Goal: Book appointment/travel/reservation

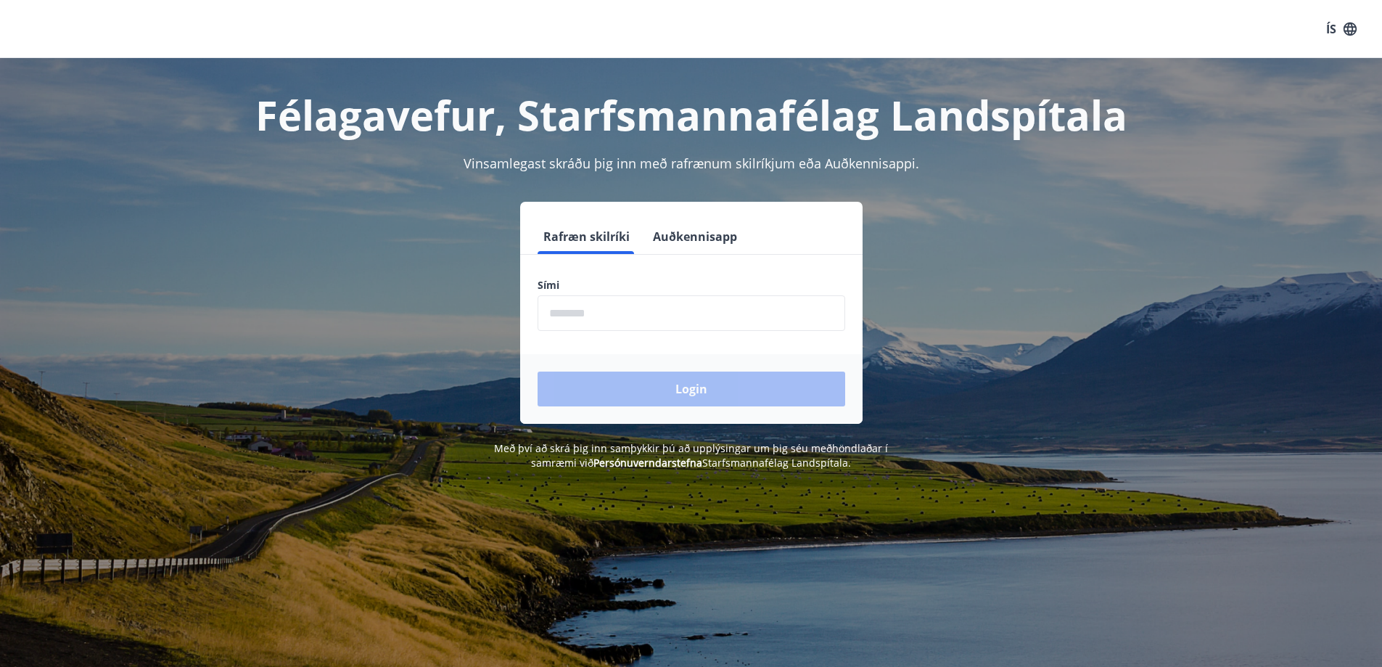
click at [549, 316] on input "phone" at bounding box center [692, 313] width 308 height 36
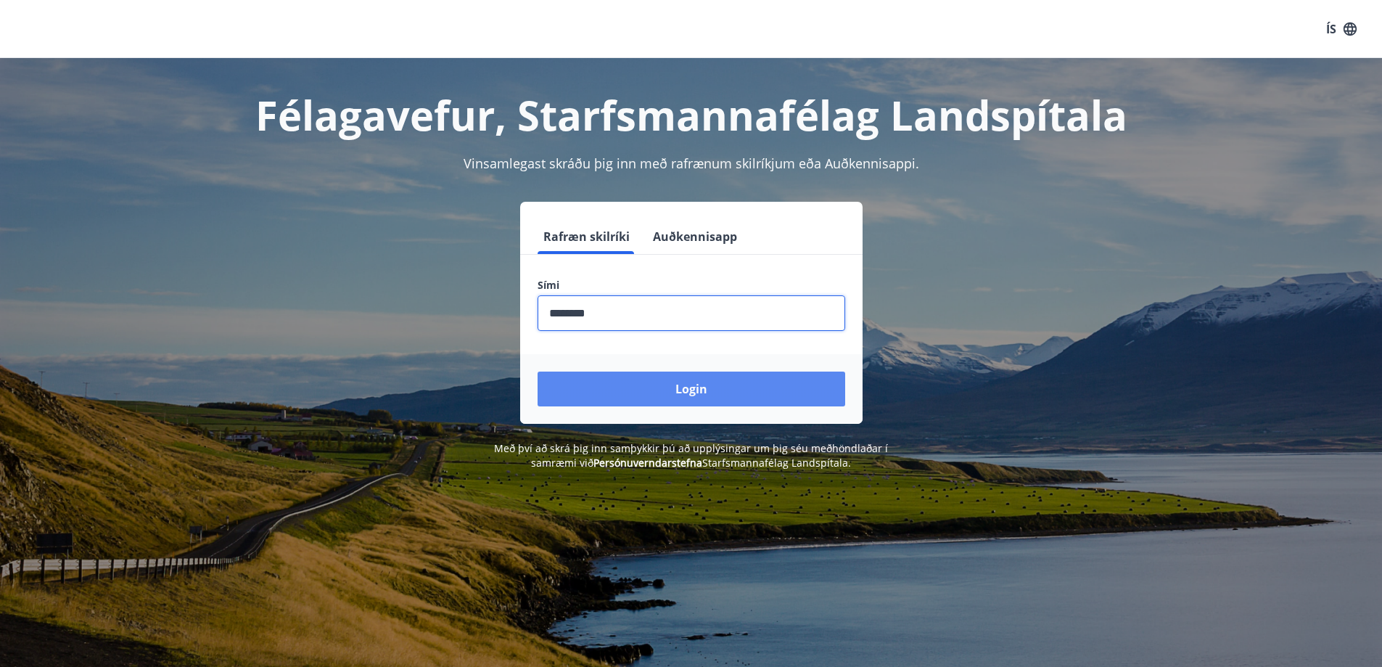
type input "********"
click at [634, 388] on button "Login" at bounding box center [692, 389] width 308 height 35
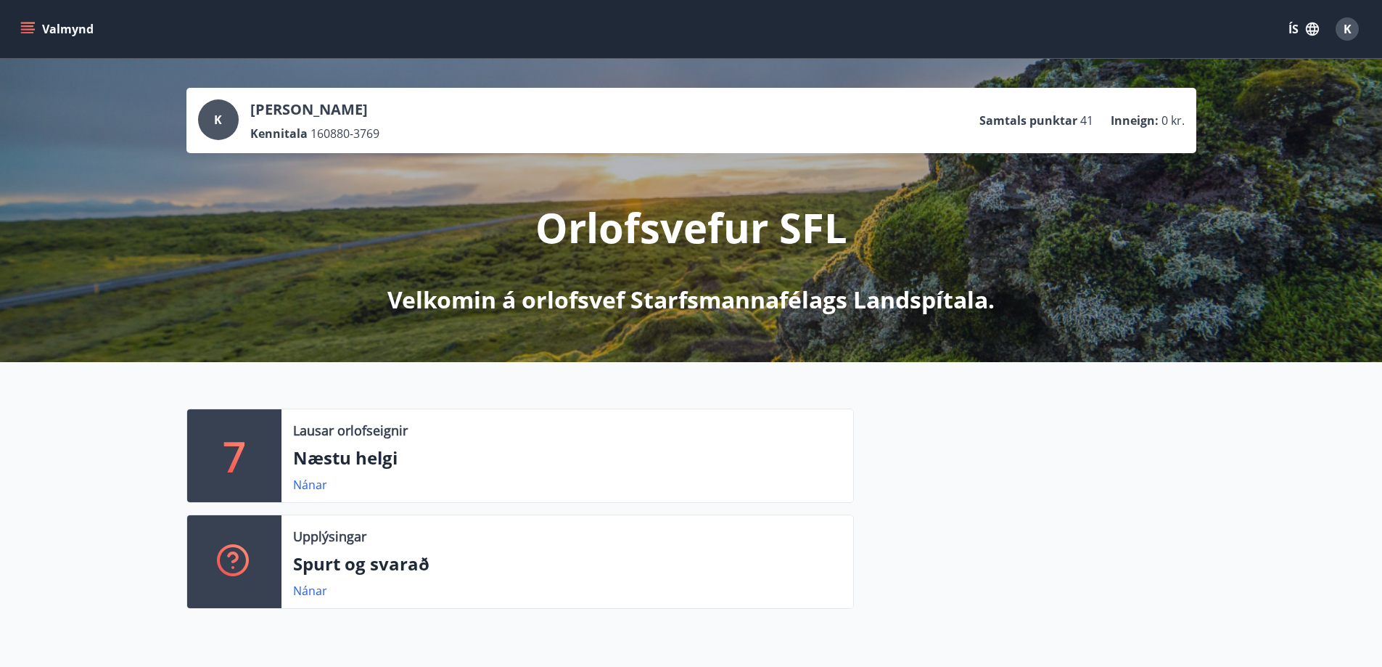
click at [21, 25] on icon "menu" at bounding box center [27, 29] width 15 height 15
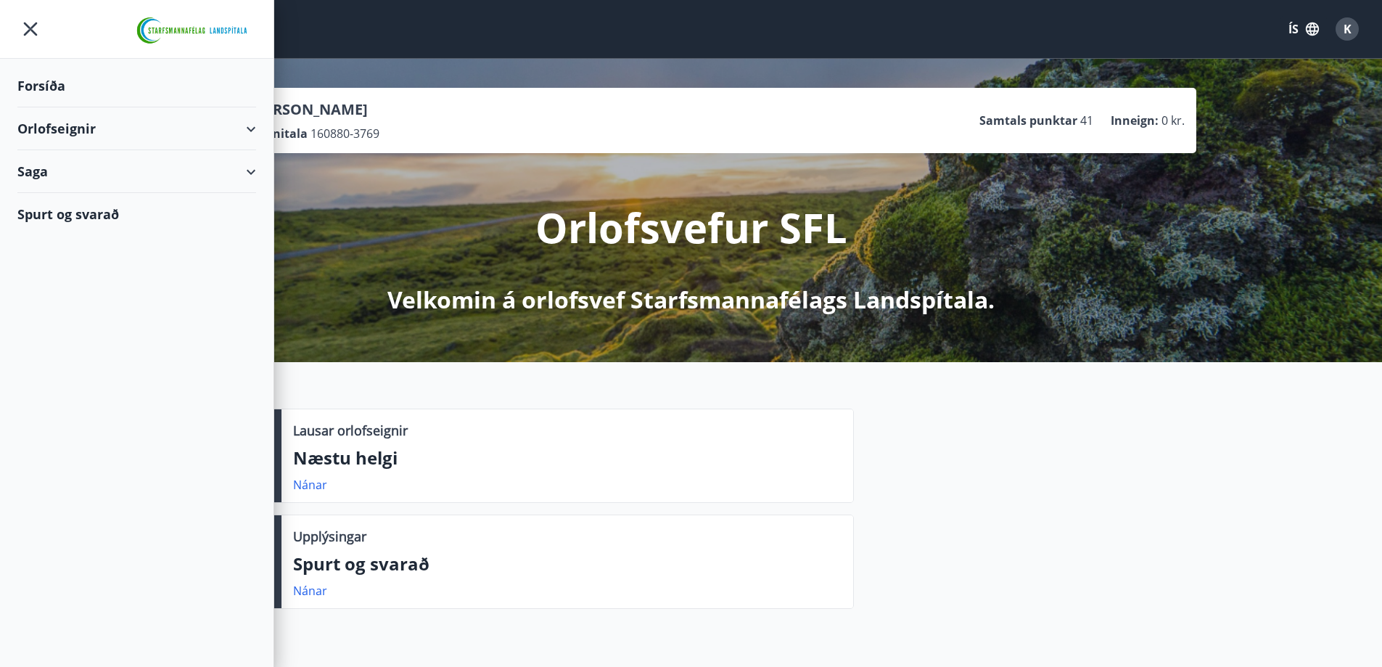
click at [73, 128] on div "Orlofseignir" at bounding box center [136, 128] width 239 height 43
click at [66, 194] on div "Bókunardagatal" at bounding box center [137, 196] width 216 height 30
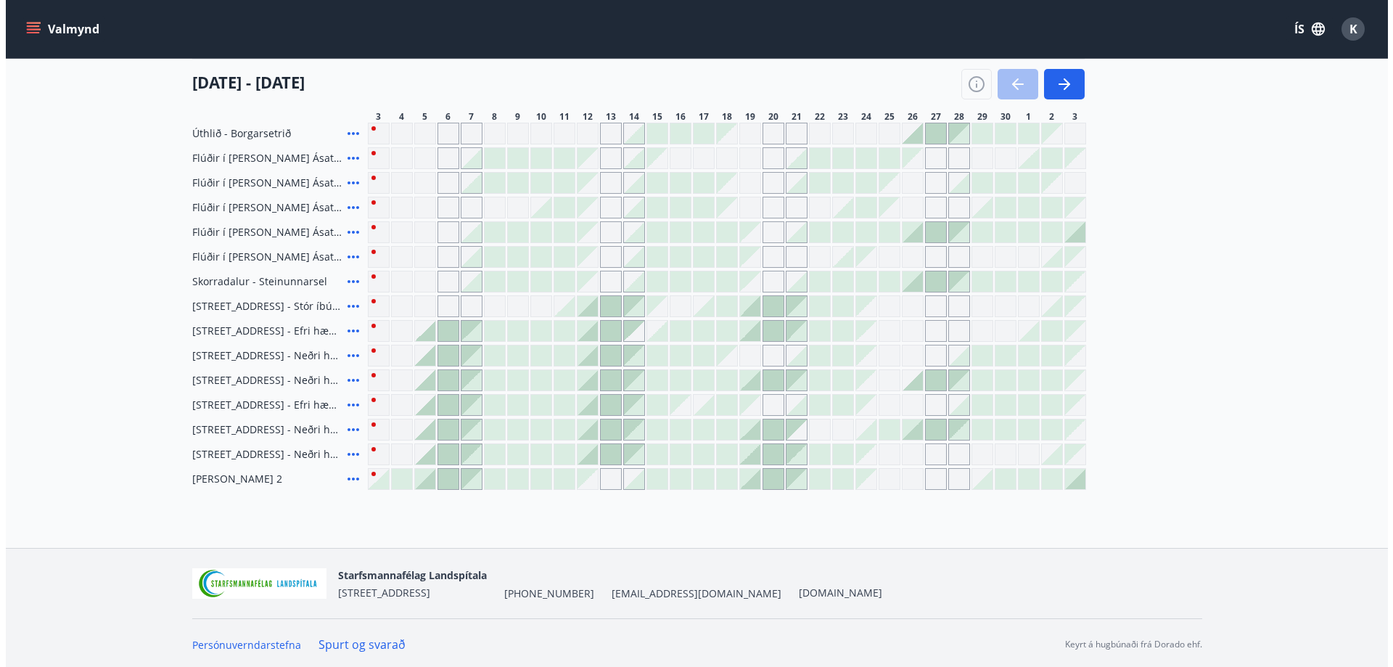
scroll to position [145, 0]
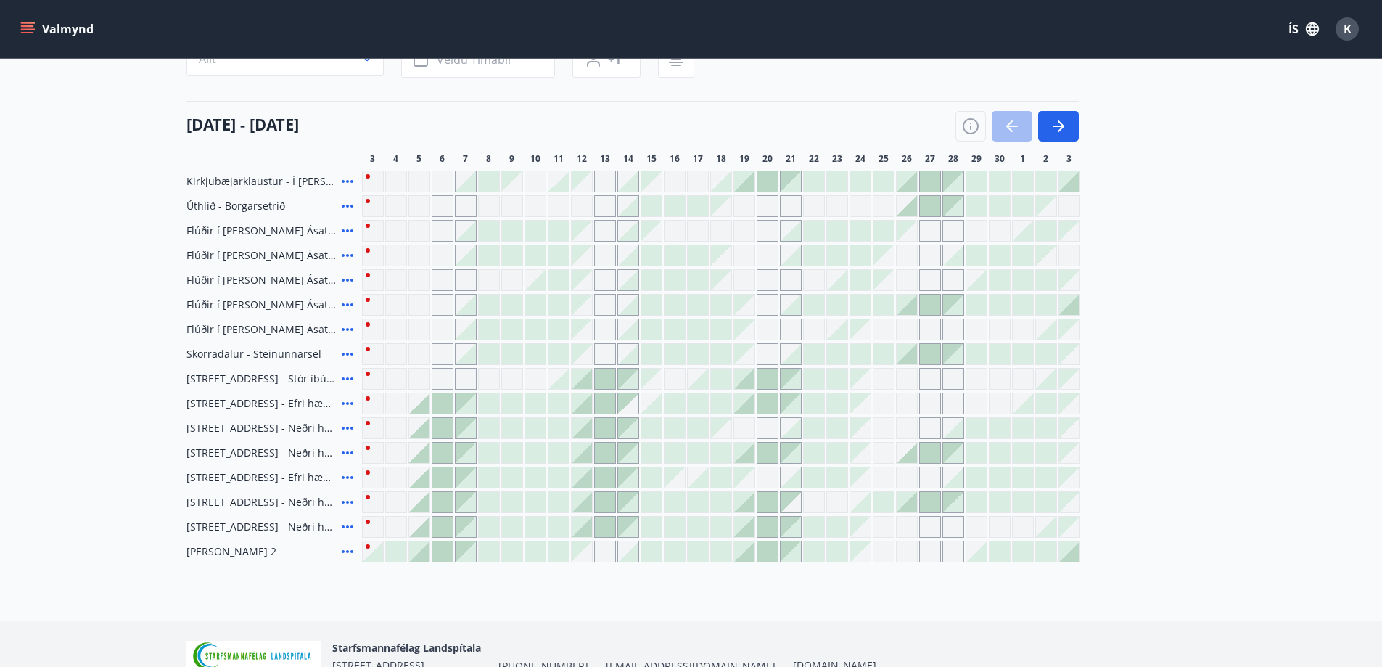
click at [350, 499] on icon at bounding box center [347, 501] width 17 height 17
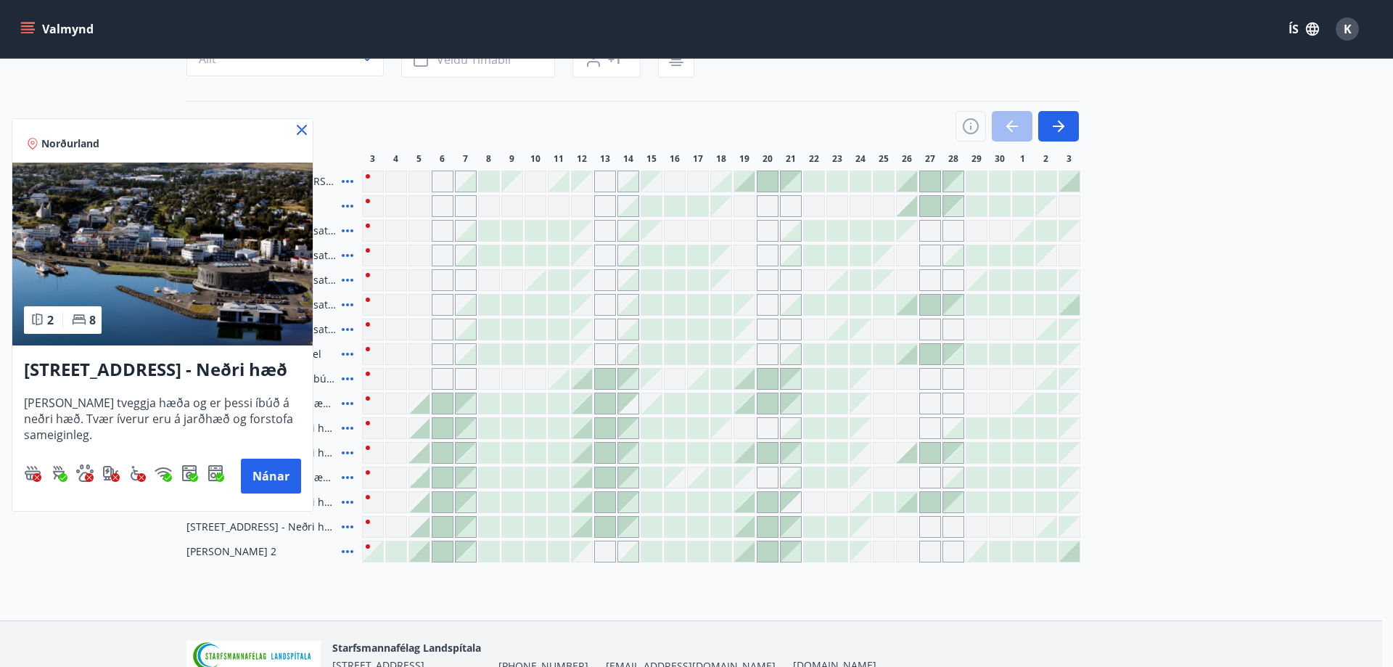
click at [351, 522] on div at bounding box center [696, 333] width 1393 height 667
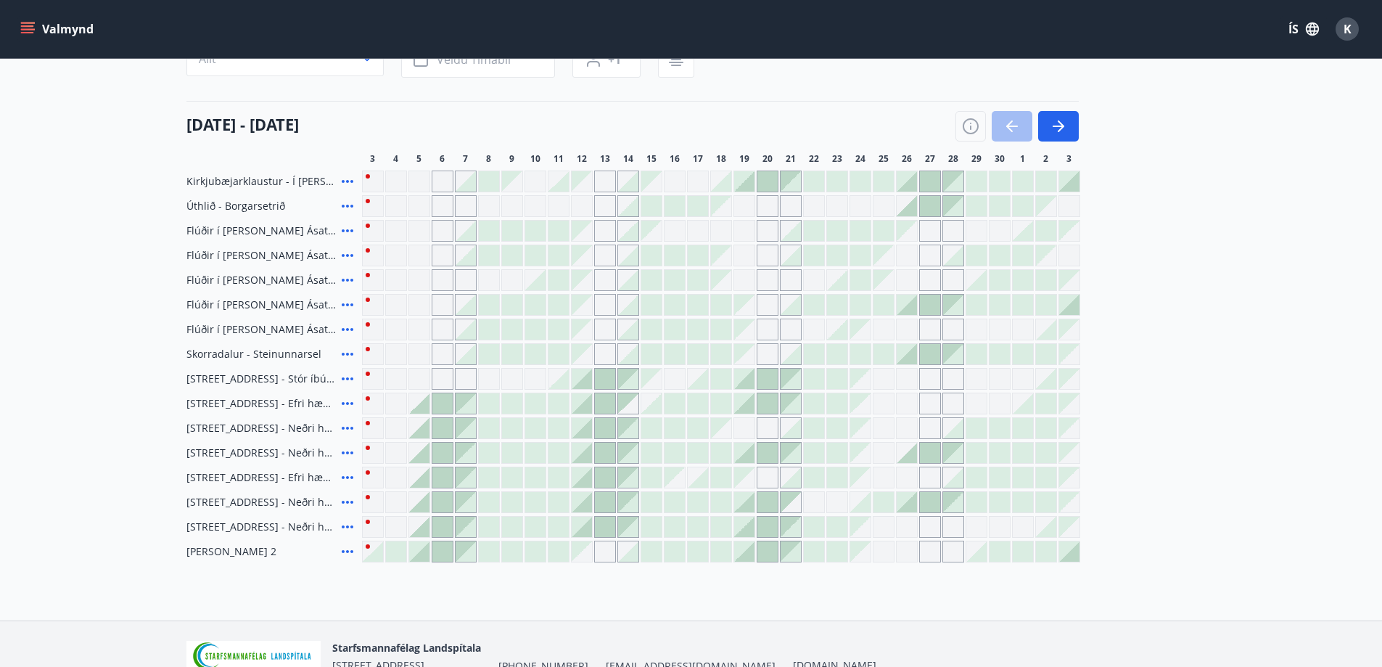
click at [279, 474] on span "[STREET_ADDRESS] - Efri hæð Stór íbúð 1" at bounding box center [260, 477] width 149 height 15
click at [344, 529] on icon at bounding box center [347, 526] width 17 height 17
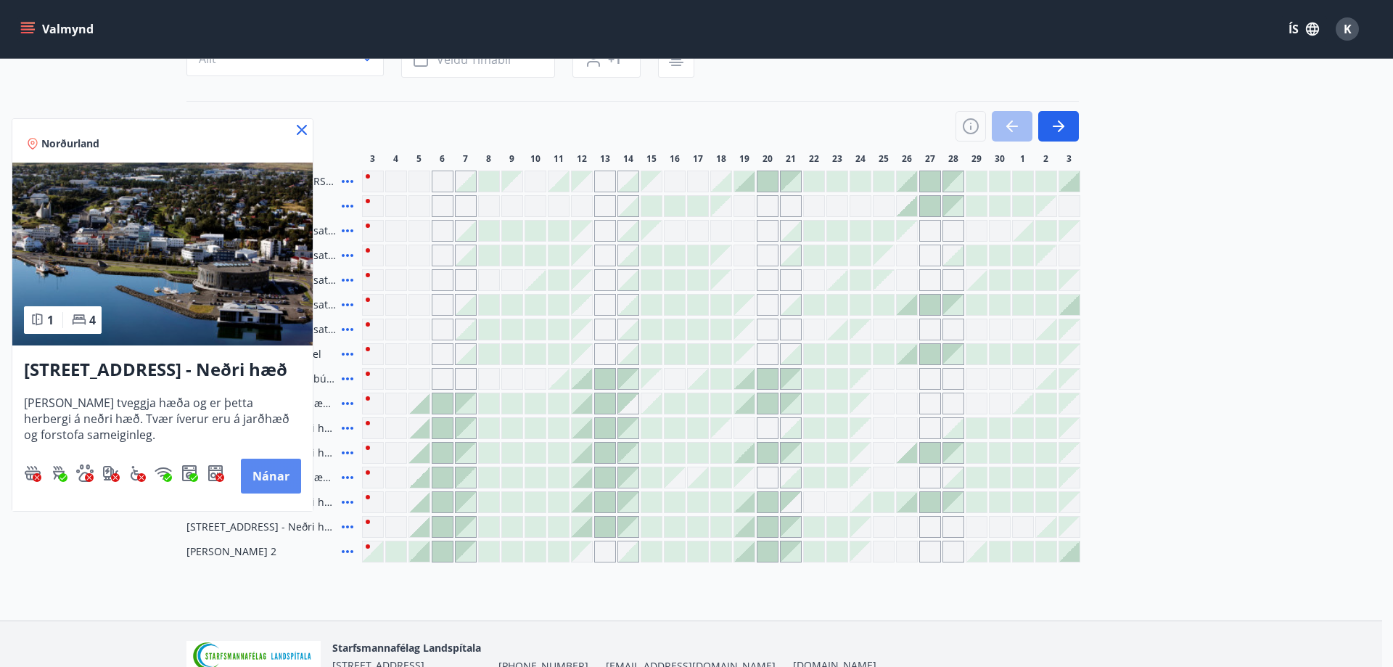
click at [298, 477] on button "Nánar" at bounding box center [271, 476] width 60 height 35
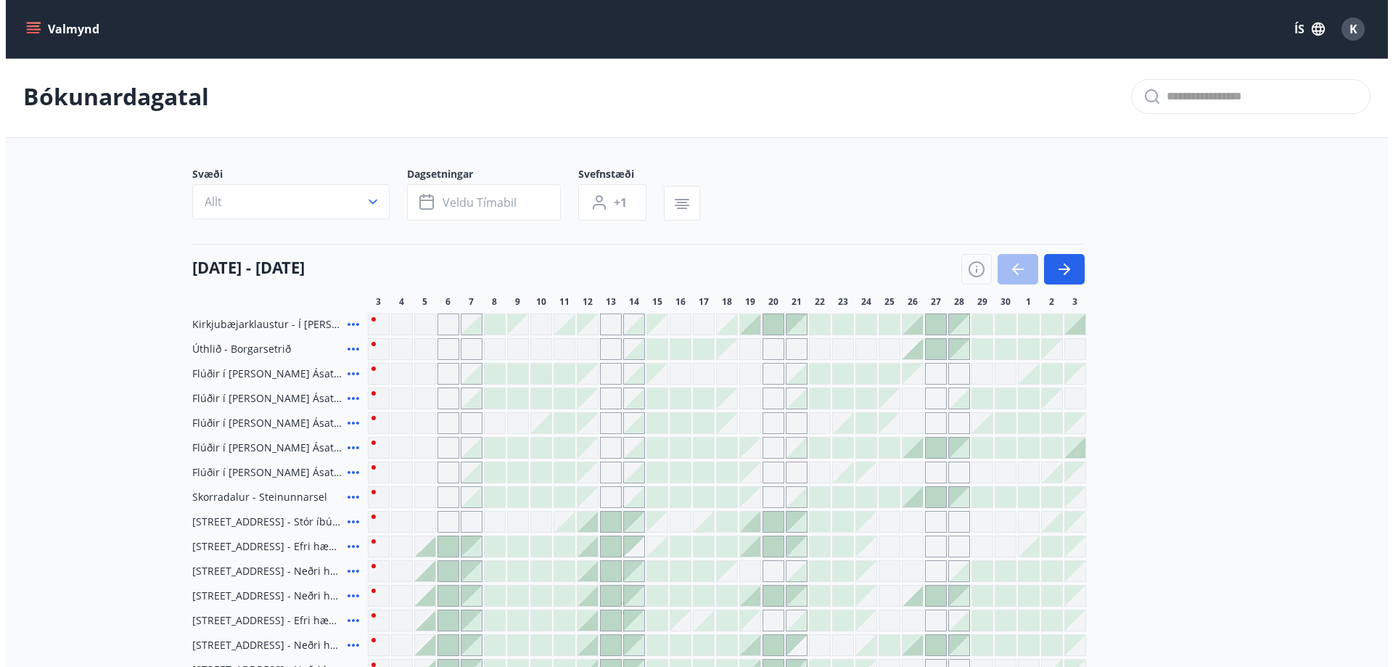
scroll to position [221, 0]
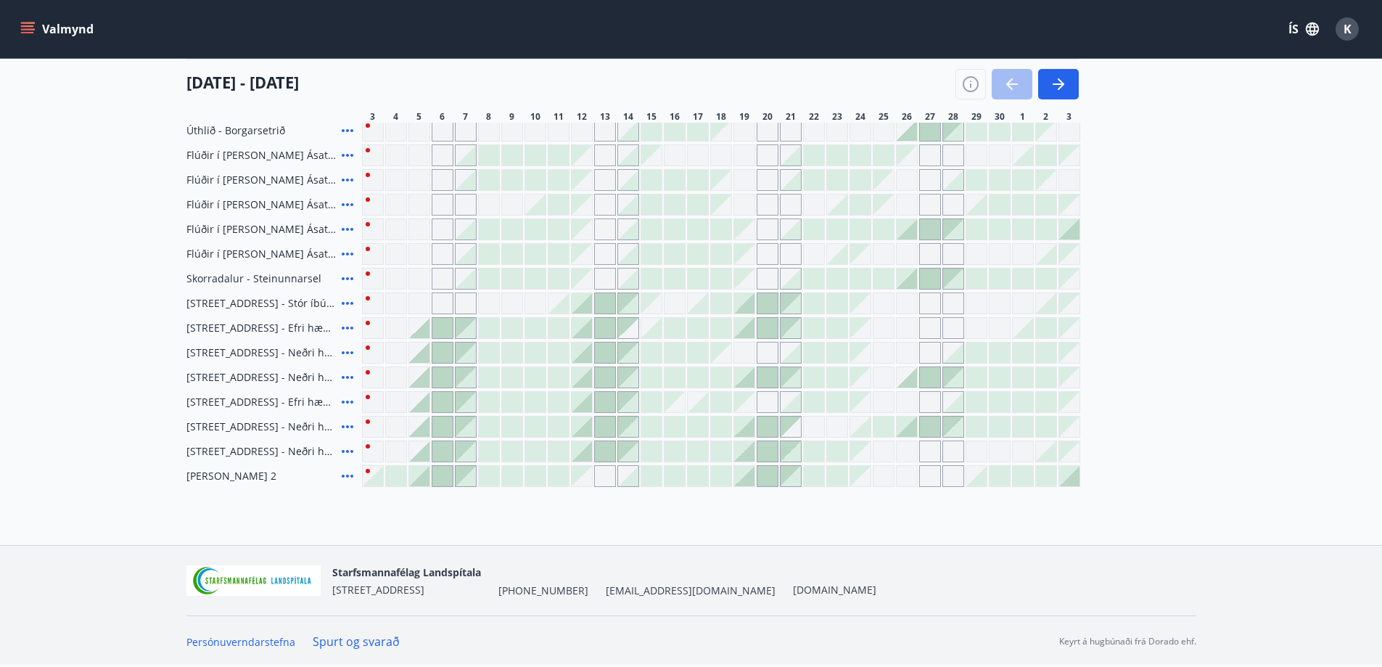
click at [349, 424] on icon at bounding box center [347, 426] width 17 height 17
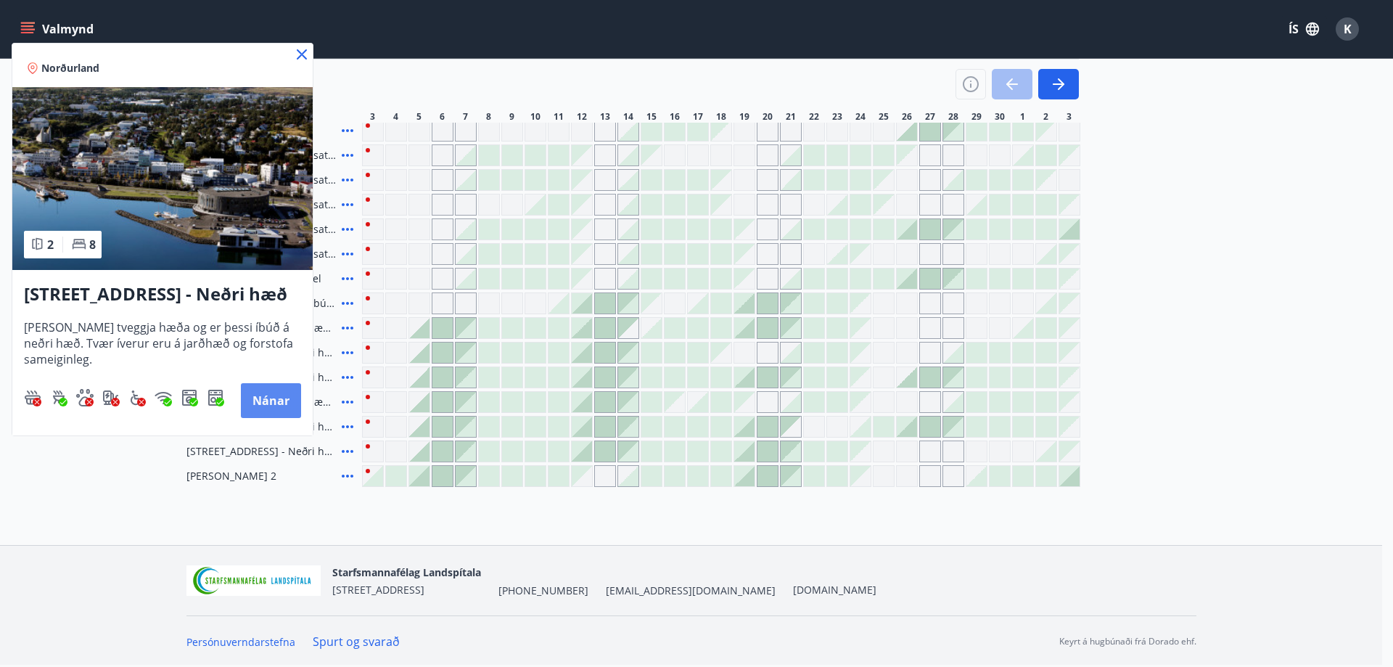
click at [276, 406] on button "Nánar" at bounding box center [271, 400] width 60 height 35
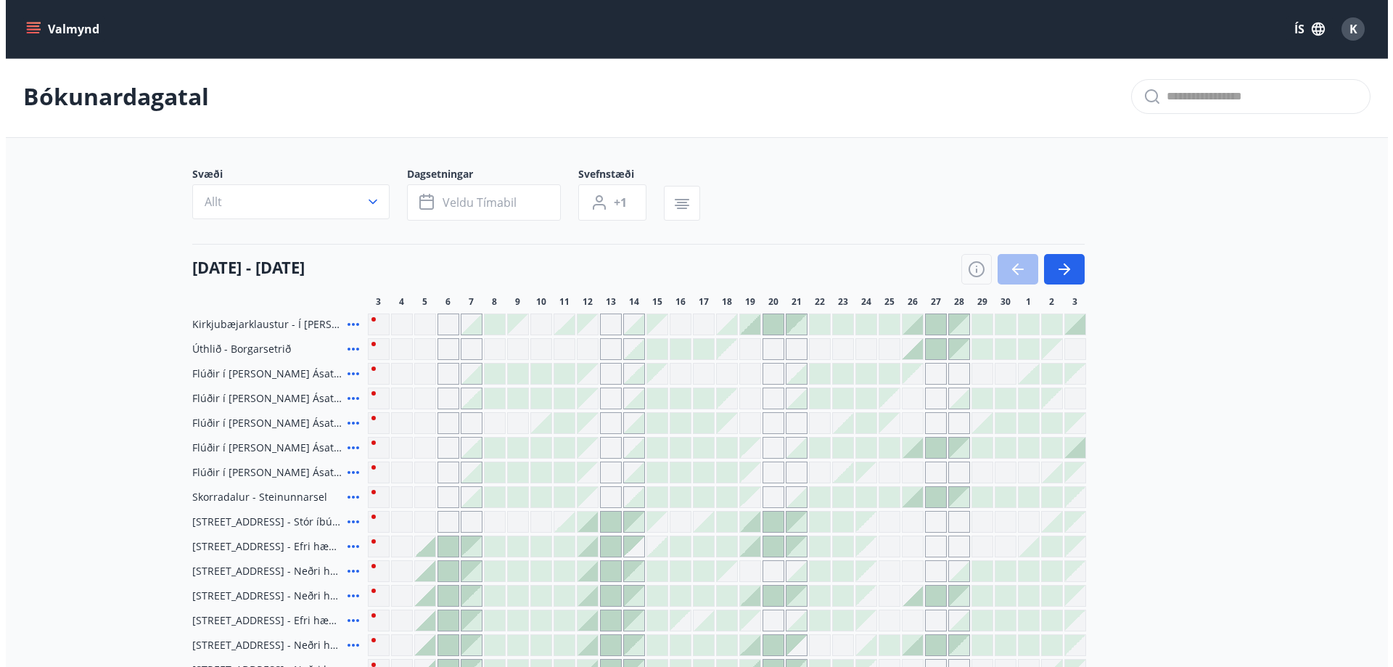
scroll to position [221, 0]
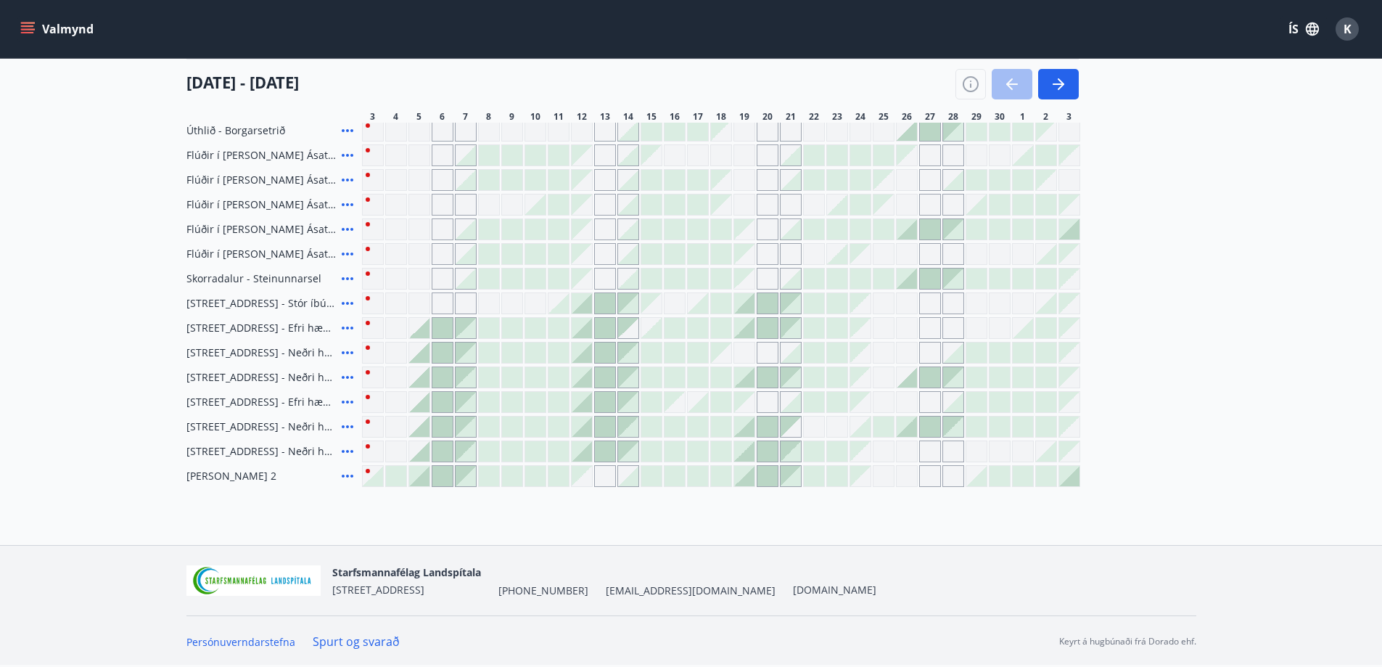
click at [351, 448] on icon at bounding box center [347, 451] width 17 height 17
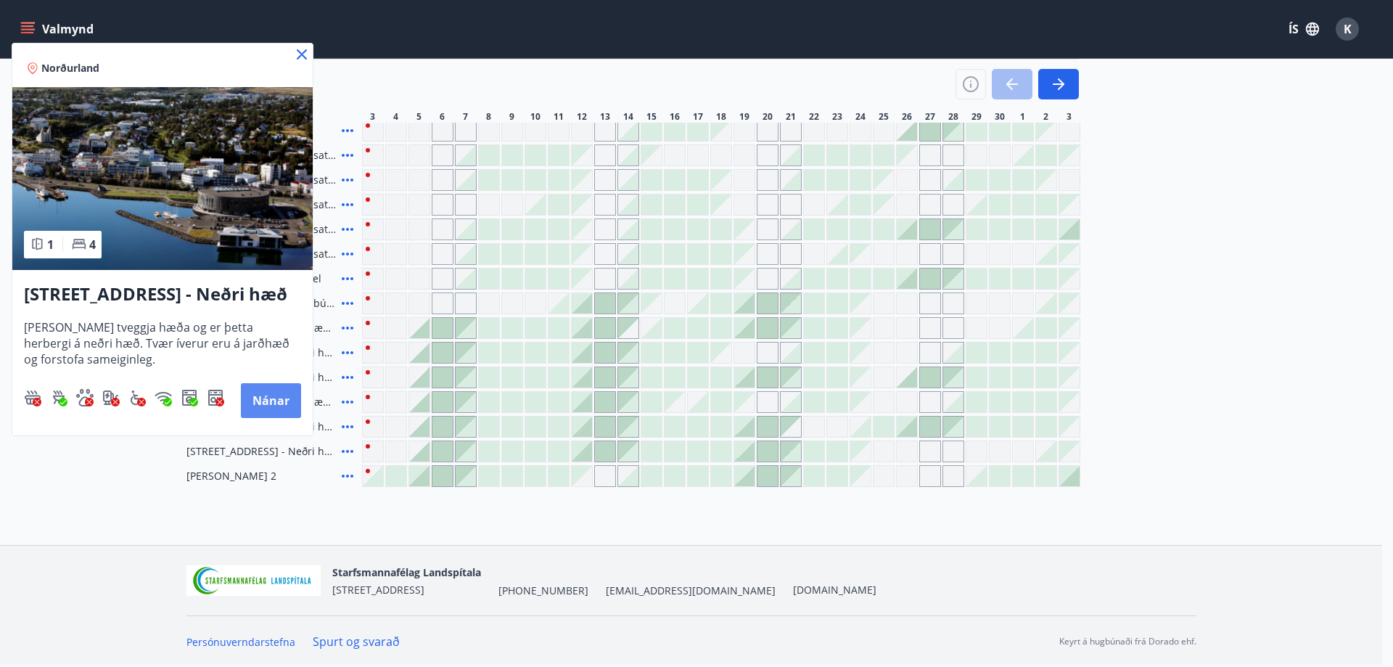
click at [258, 399] on button "Nánar" at bounding box center [271, 400] width 60 height 35
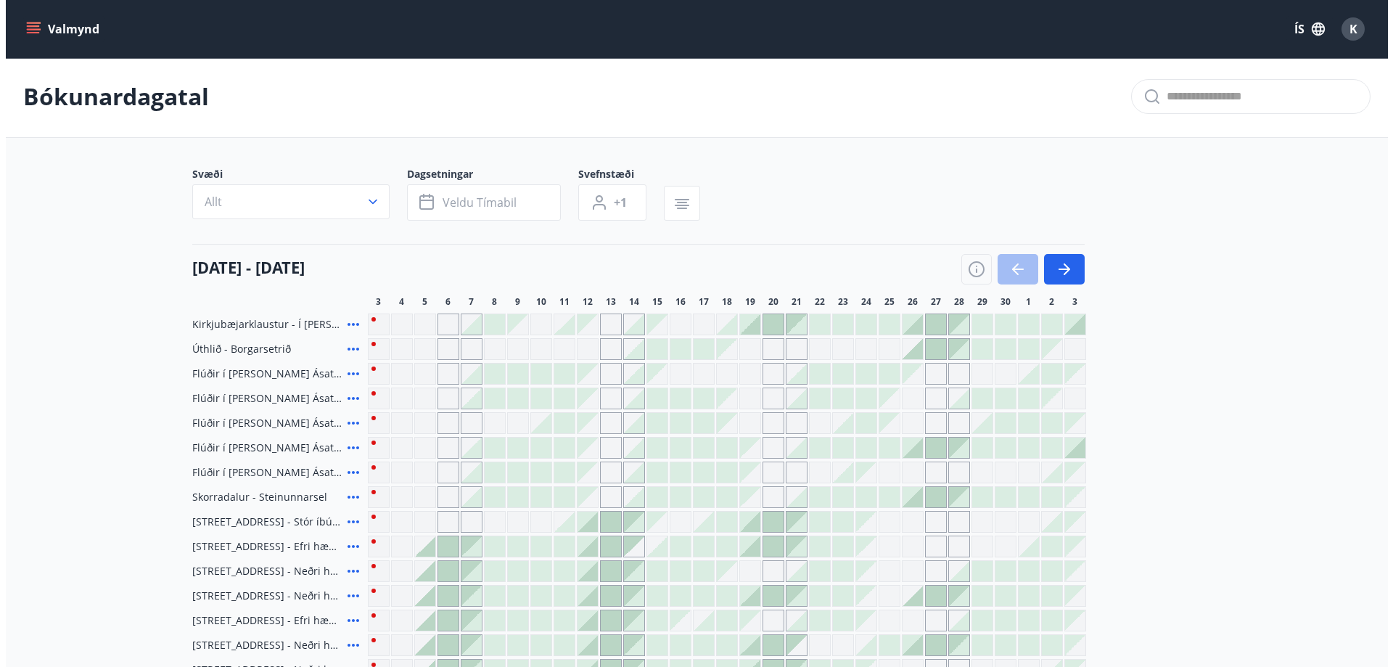
scroll to position [221, 0]
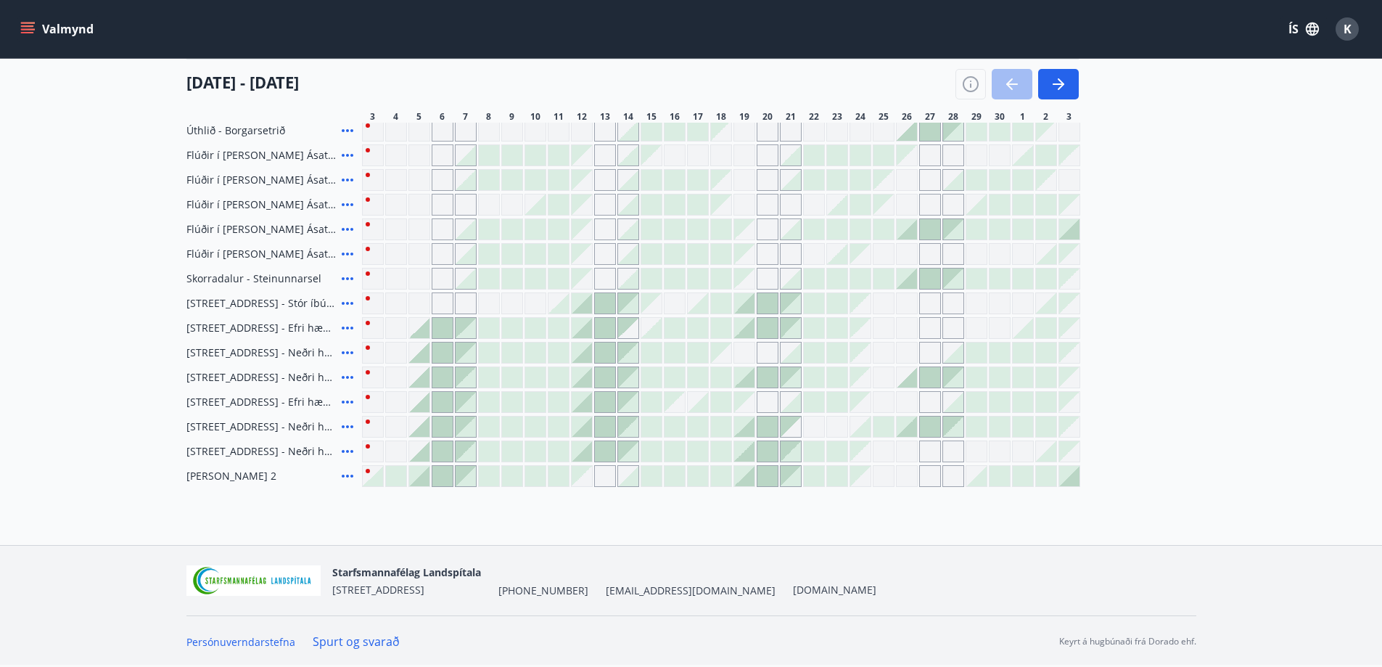
click at [628, 446] on div at bounding box center [628, 451] width 20 height 20
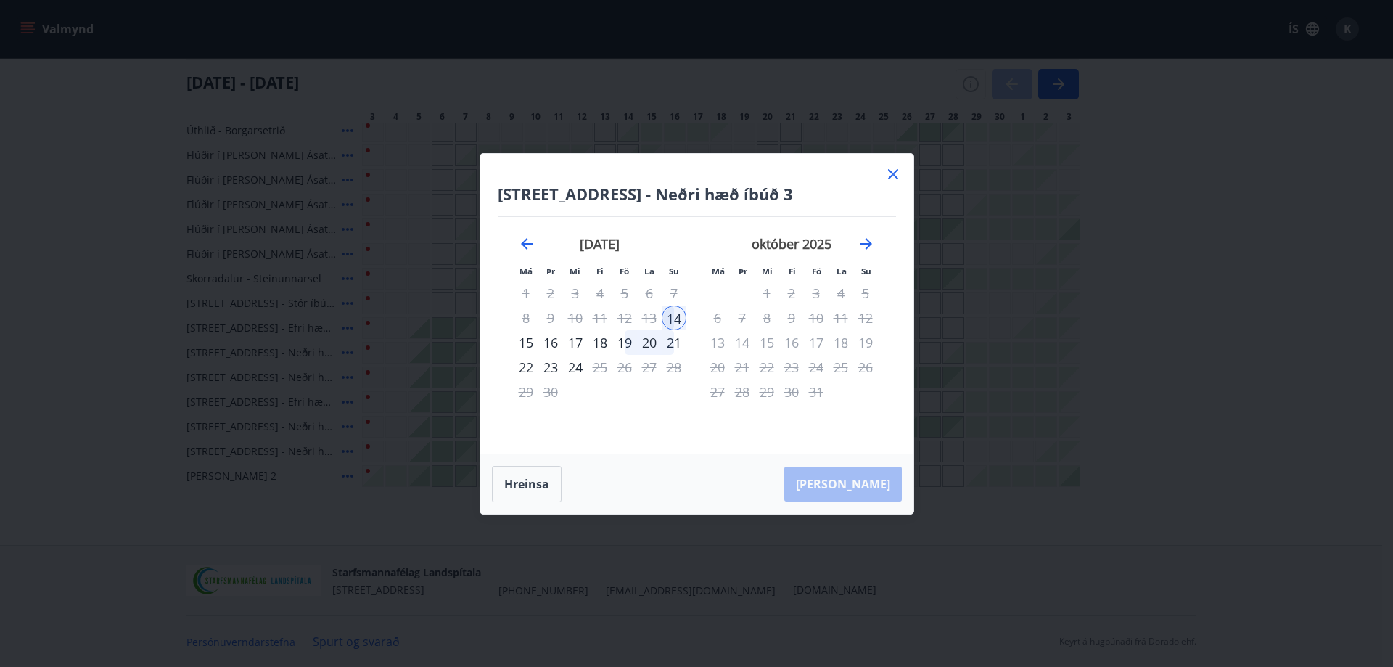
click at [522, 340] on div "15" at bounding box center [526, 342] width 25 height 25
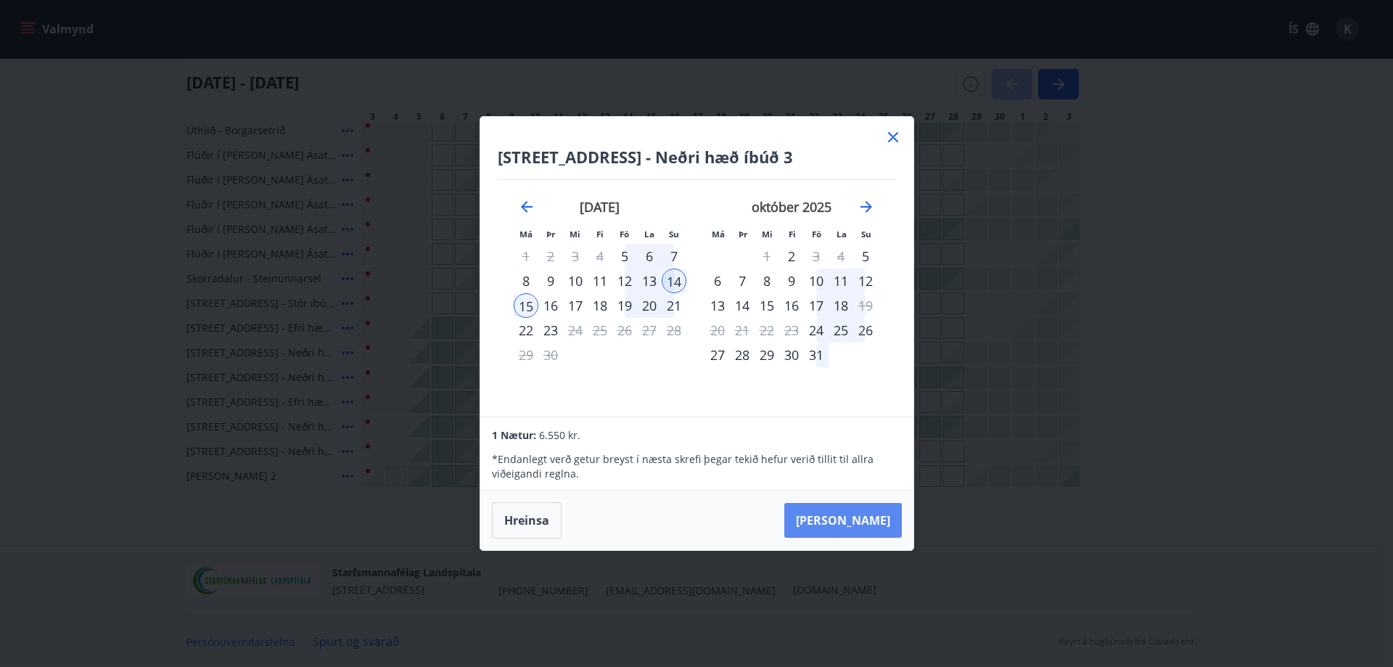
click at [868, 517] on button "[PERSON_NAME]" at bounding box center [843, 520] width 118 height 35
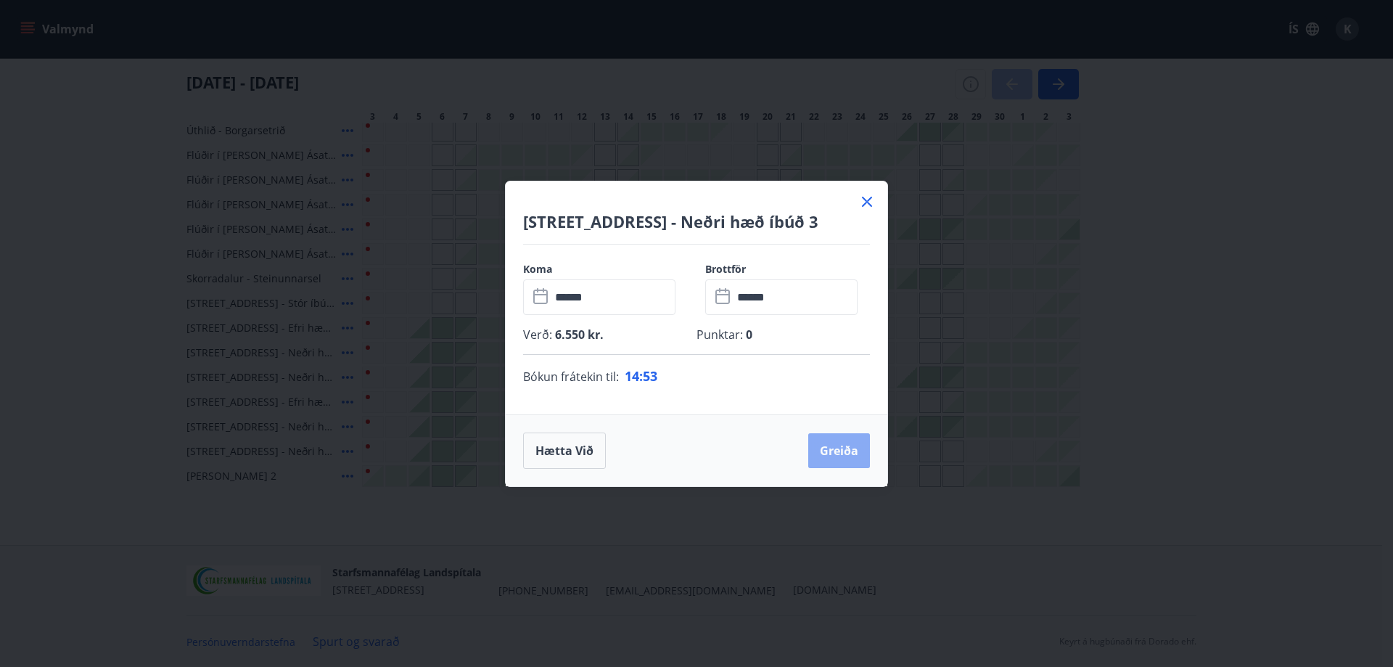
click at [840, 449] on button "Greiða" at bounding box center [839, 450] width 62 height 35
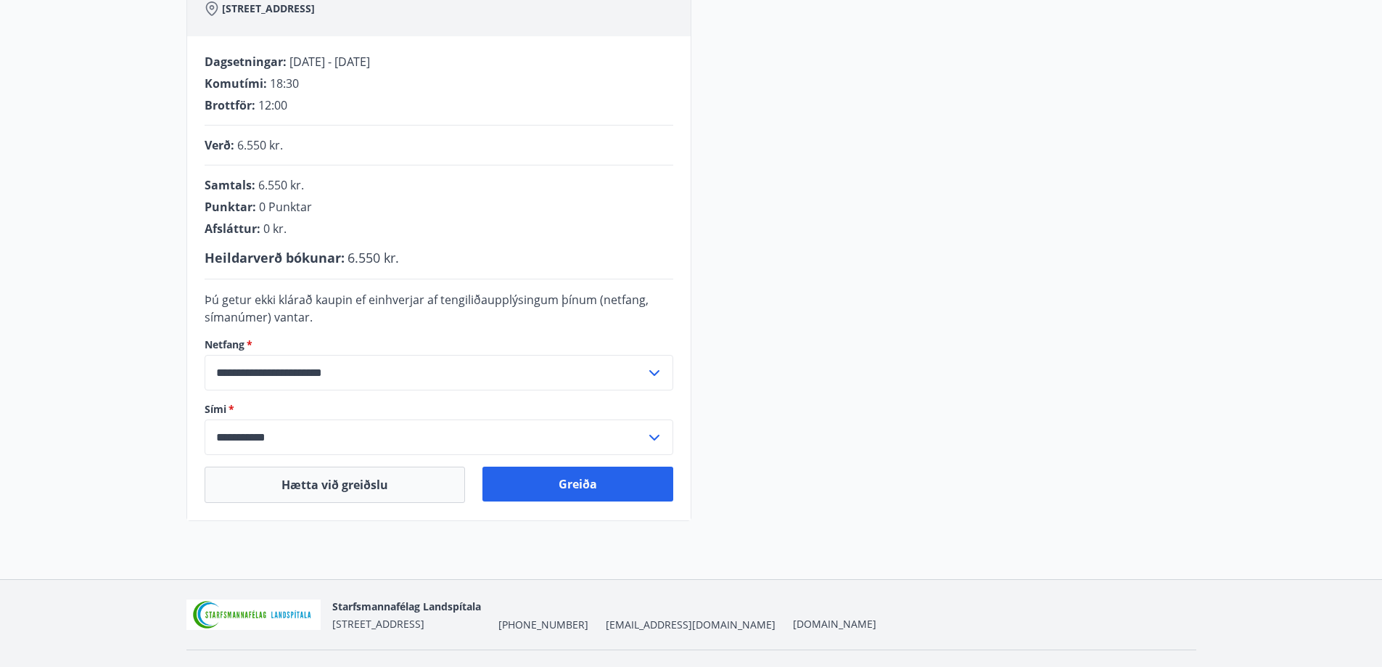
scroll to position [292, 0]
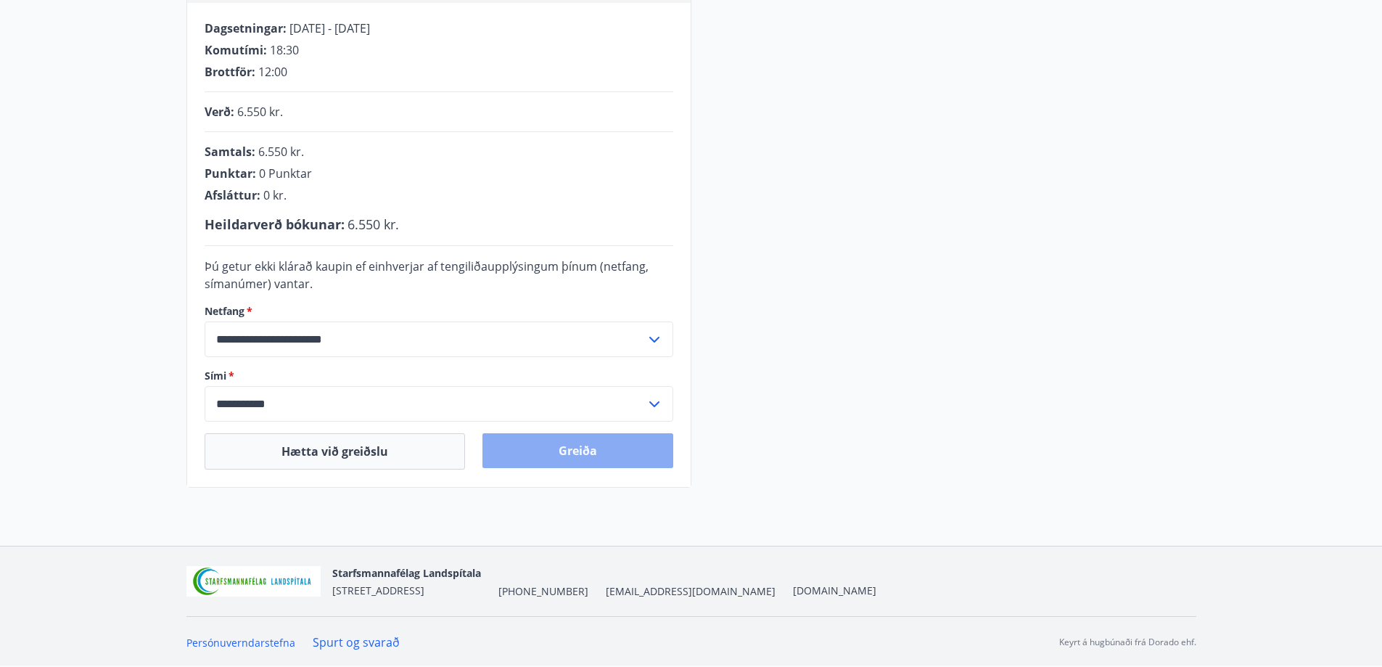
click at [583, 451] on button "Greiða" at bounding box center [578, 450] width 191 height 35
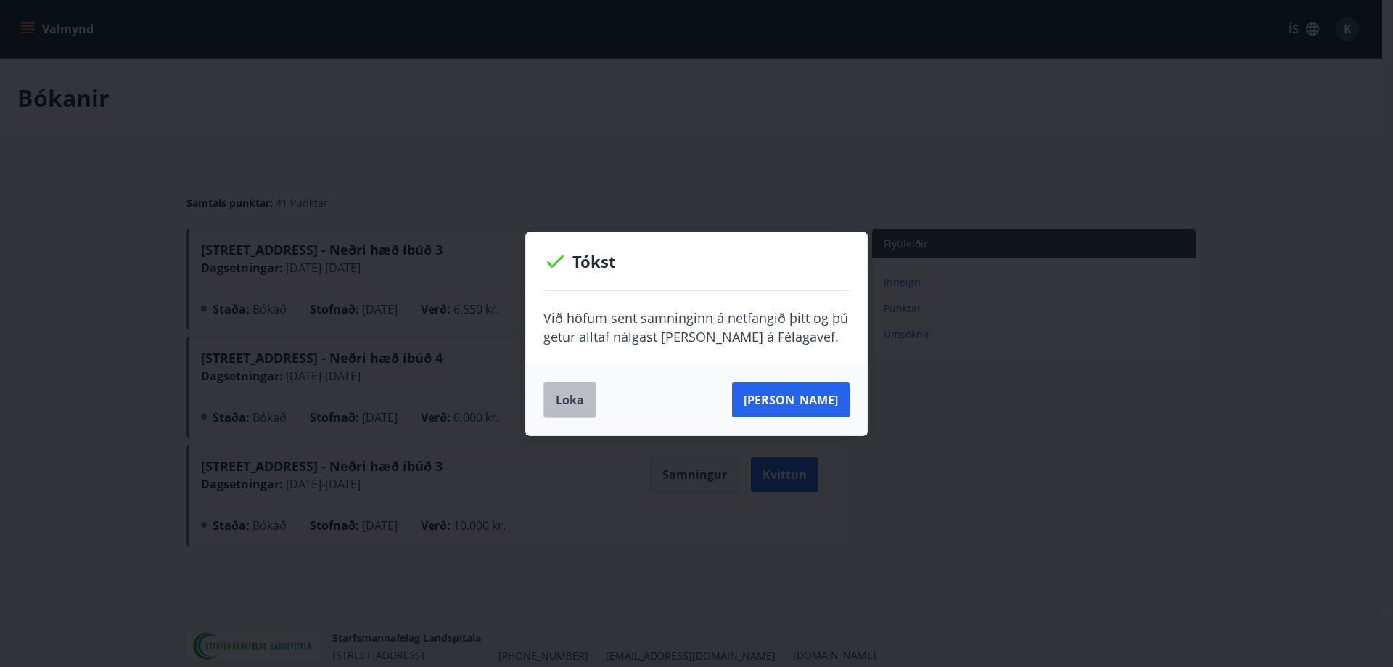
click at [559, 398] on button "Loka" at bounding box center [570, 400] width 53 height 36
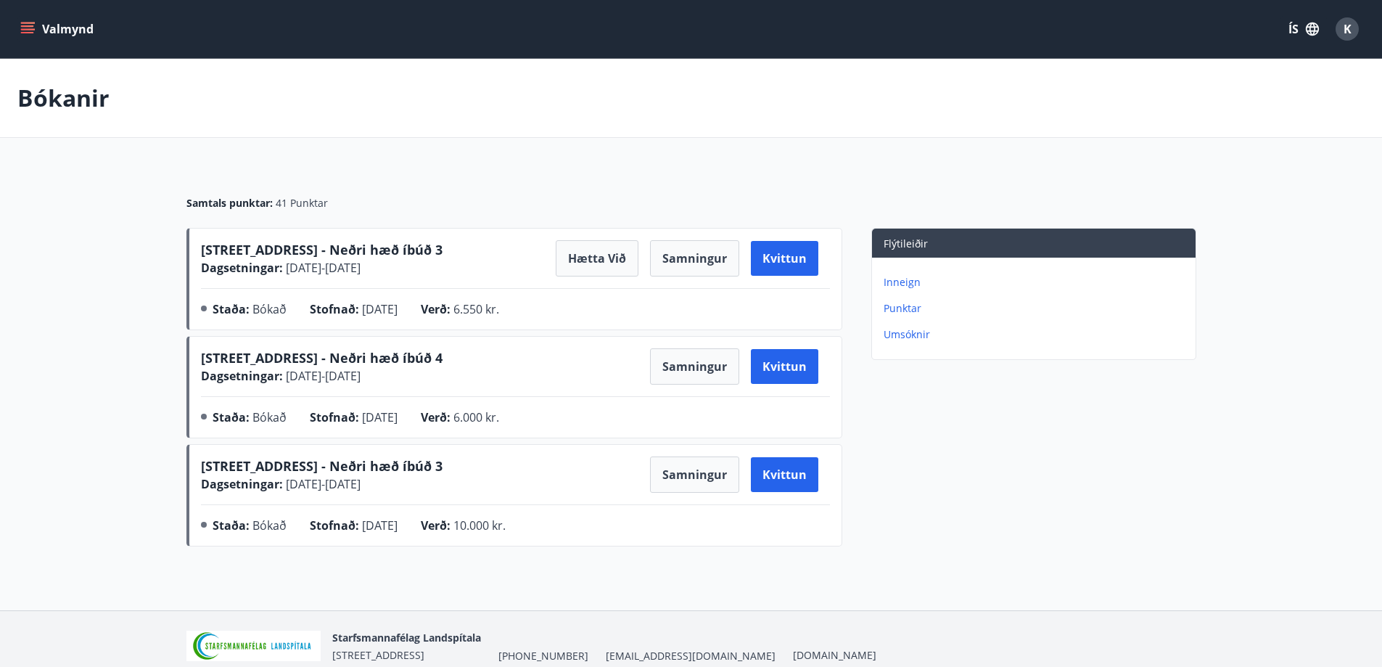
click at [909, 311] on p "Punktar" at bounding box center [1037, 308] width 306 height 15
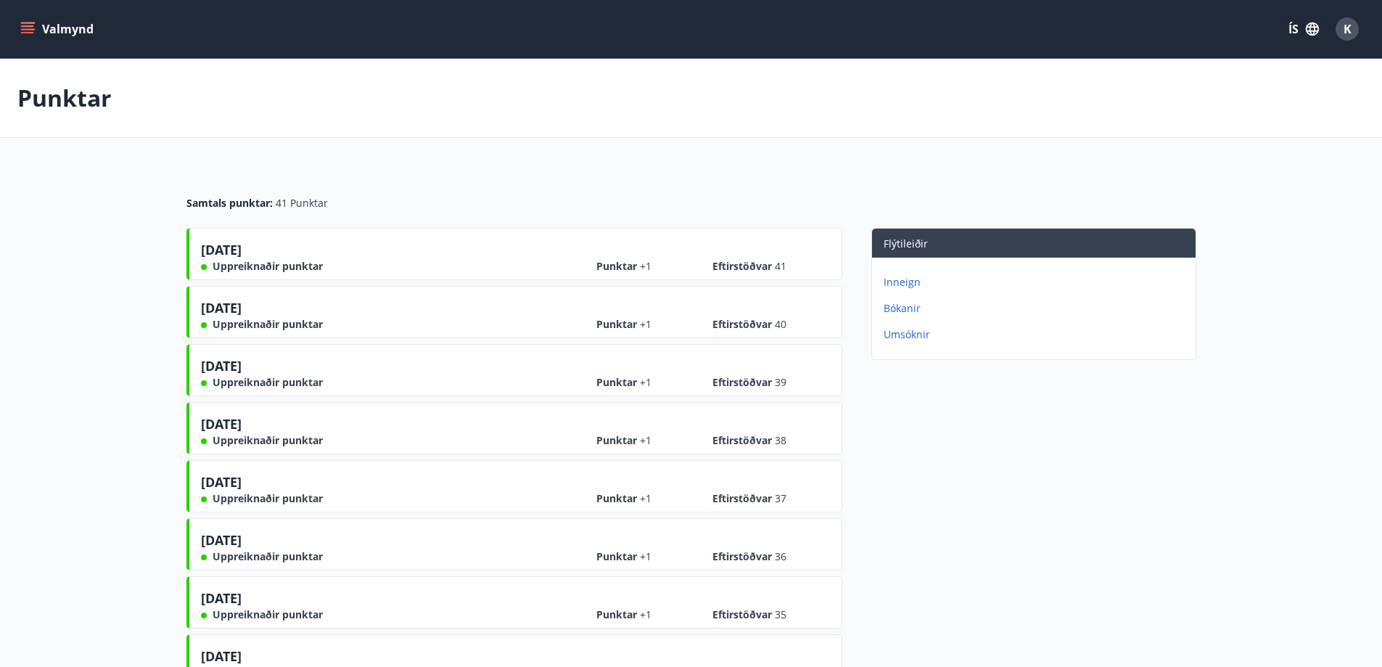
click at [29, 30] on icon "menu" at bounding box center [29, 28] width 16 height 1
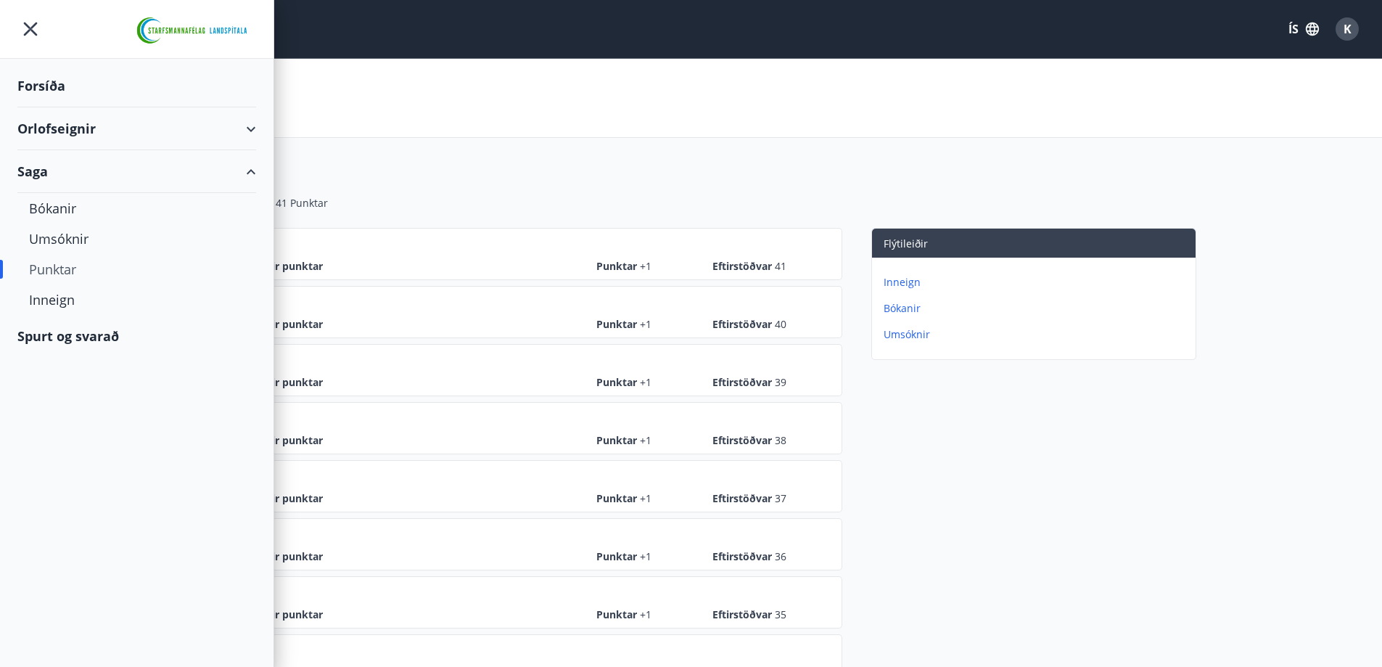
click at [244, 133] on div "Orlofseignir" at bounding box center [136, 128] width 239 height 43
click at [60, 166] on div "Framboð" at bounding box center [137, 165] width 216 height 30
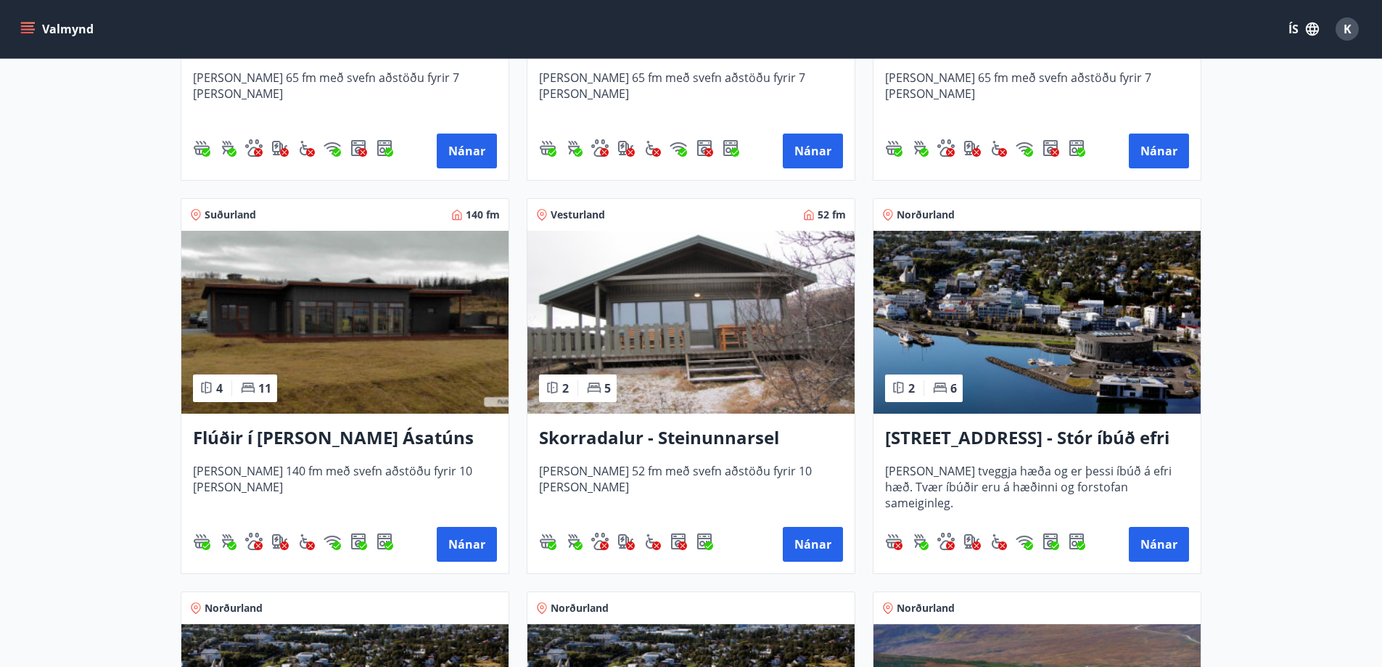
scroll to position [943, 0]
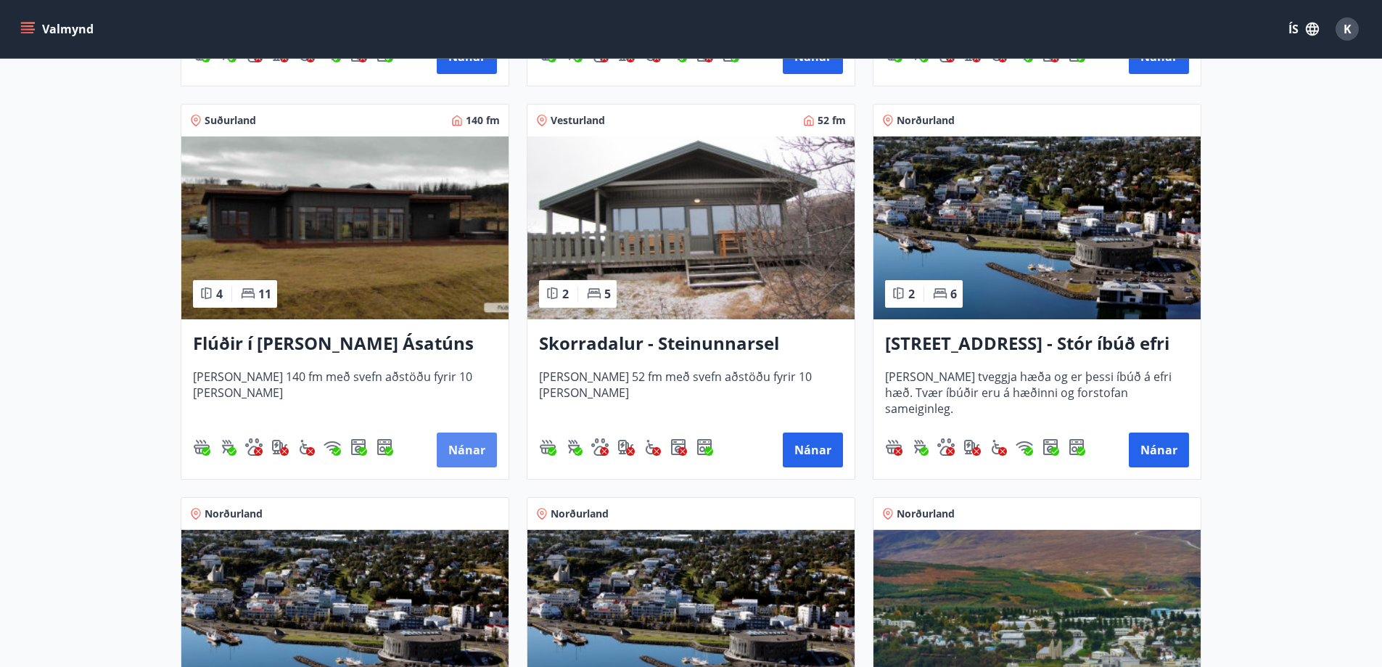
click at [475, 449] on button "Nánar" at bounding box center [467, 449] width 60 height 35
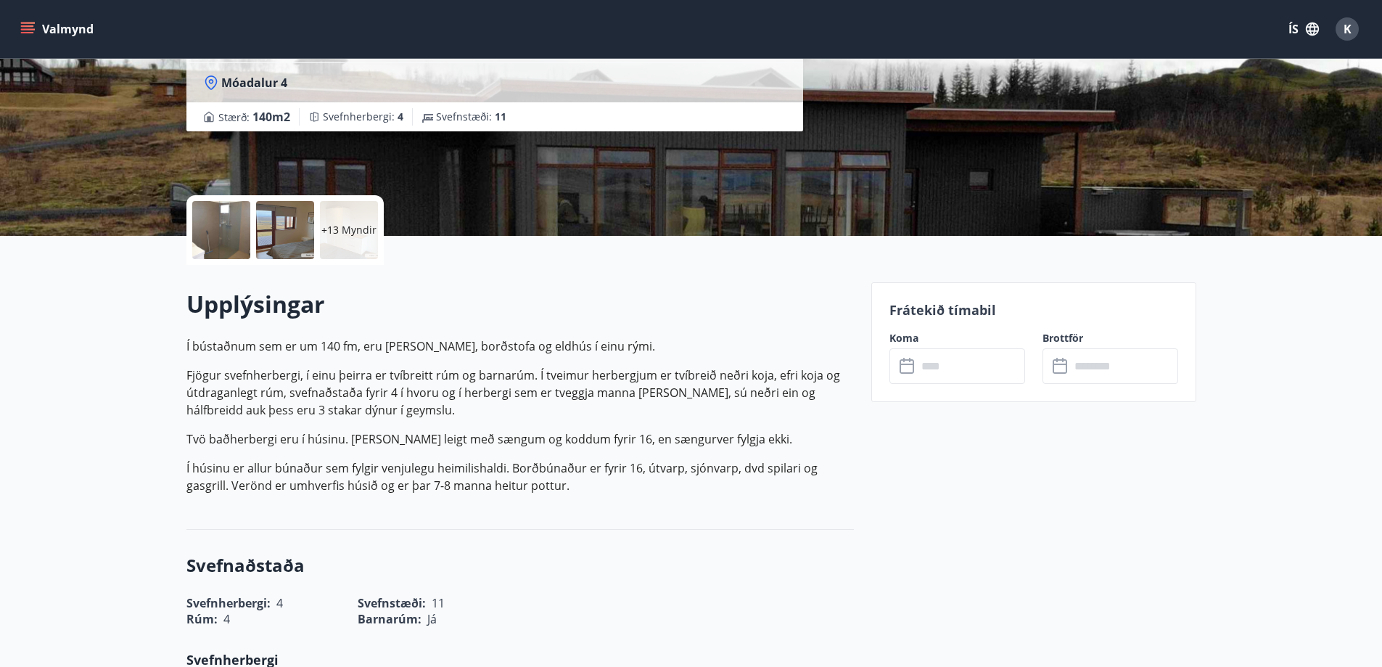
scroll to position [218, 0]
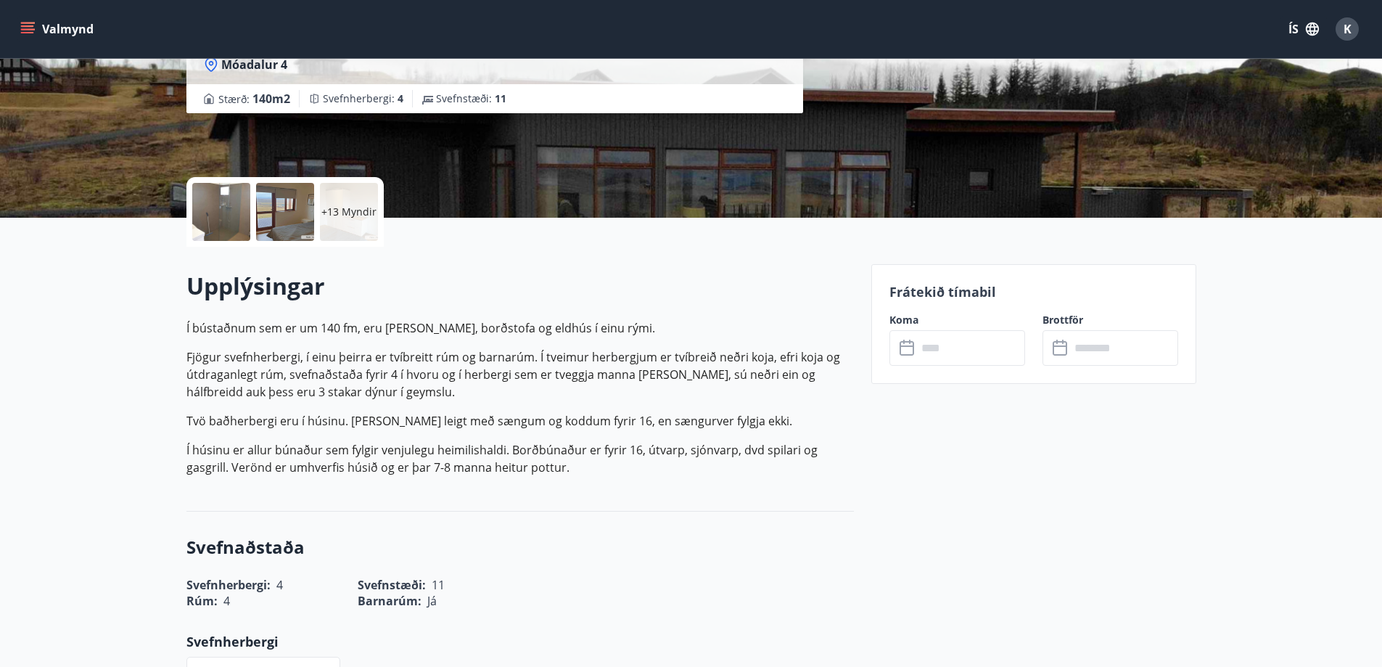
click at [951, 357] on input "text" at bounding box center [971, 348] width 108 height 36
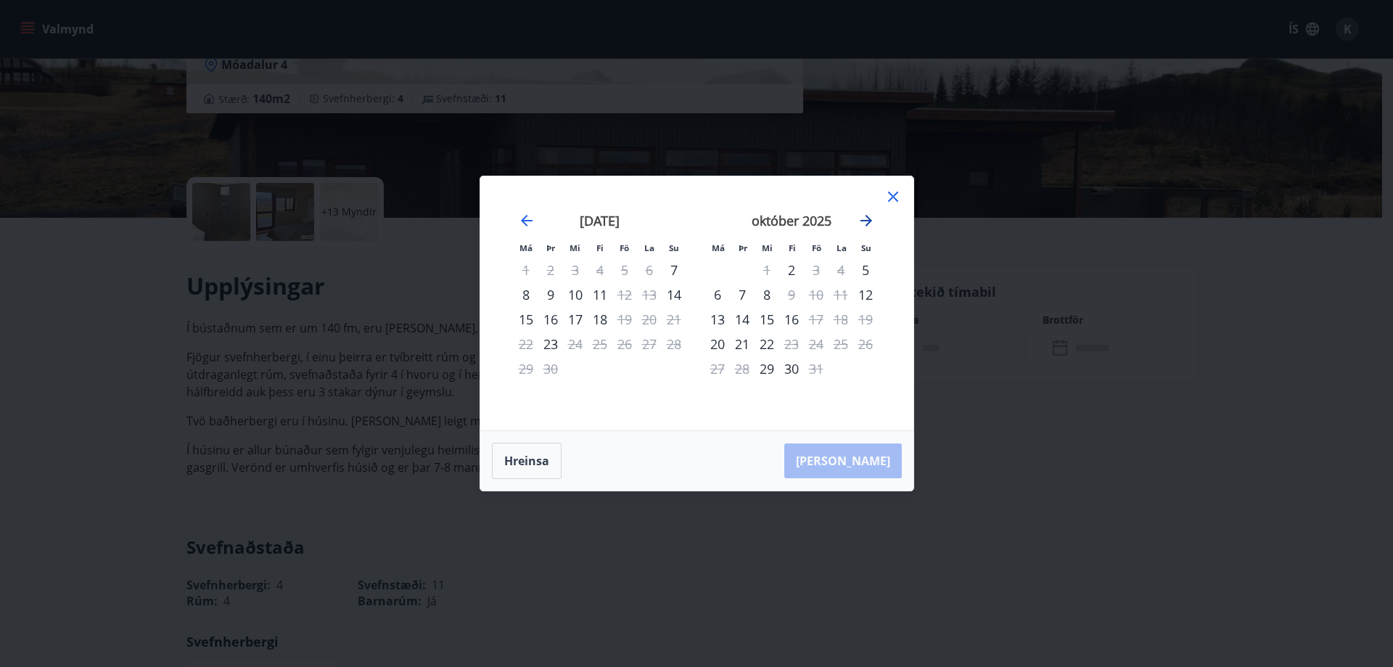
click at [868, 216] on icon "Move forward to switch to the next month." at bounding box center [866, 220] width 17 height 17
click at [531, 220] on icon "Move backward to switch to the previous month." at bounding box center [527, 221] width 12 height 12
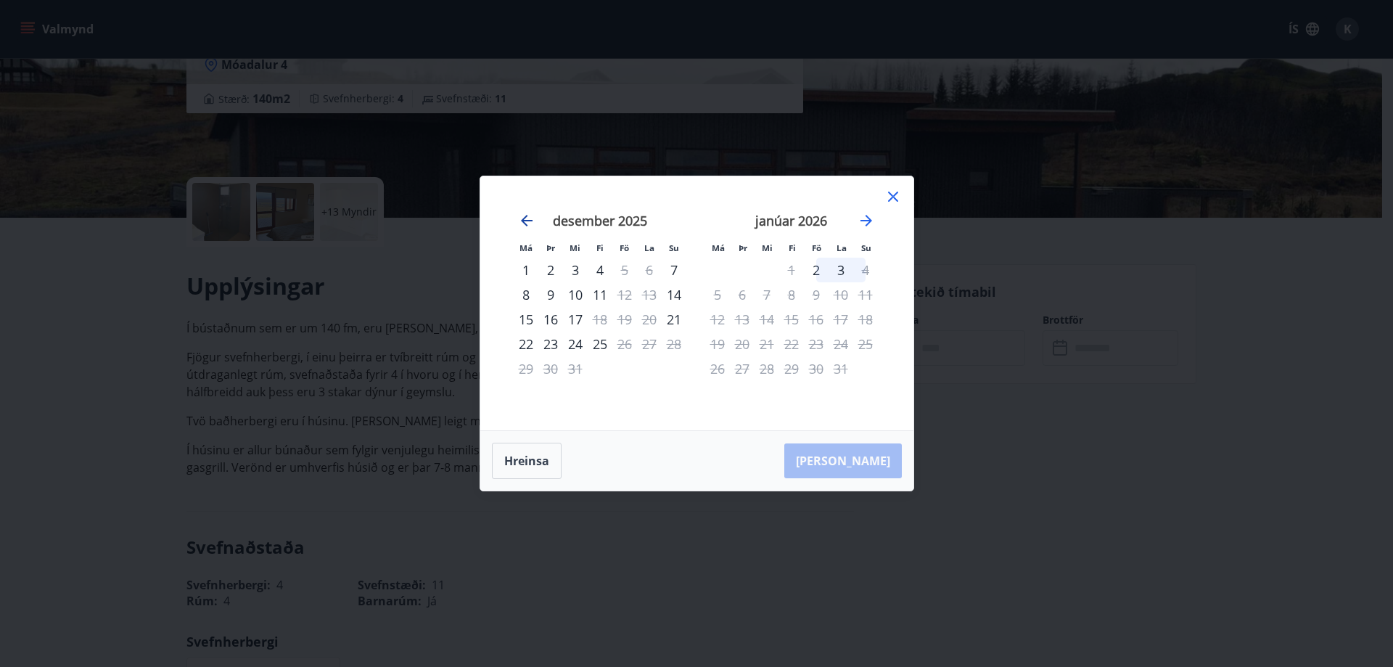
click at [531, 220] on icon "Move backward to switch to the previous month." at bounding box center [527, 221] width 12 height 12
click at [891, 189] on icon at bounding box center [893, 196] width 17 height 17
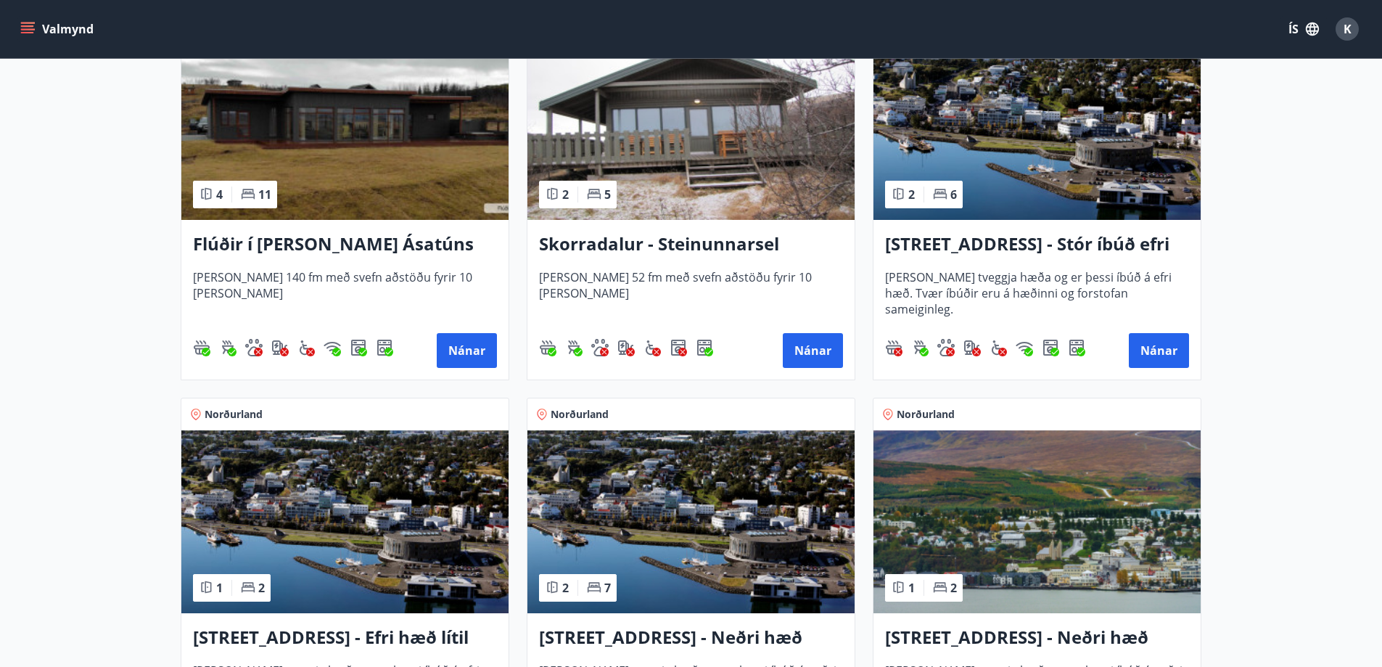
scroll to position [967, 0]
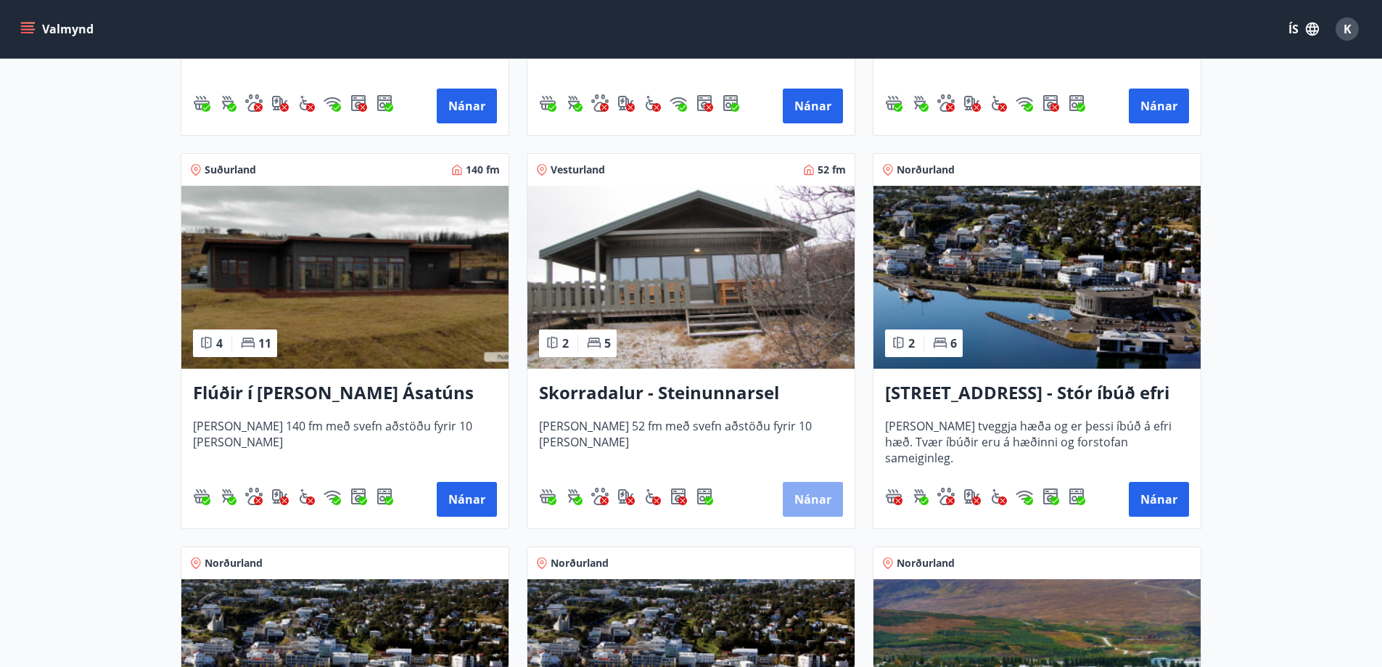
click at [819, 496] on button "Nánar" at bounding box center [813, 499] width 60 height 35
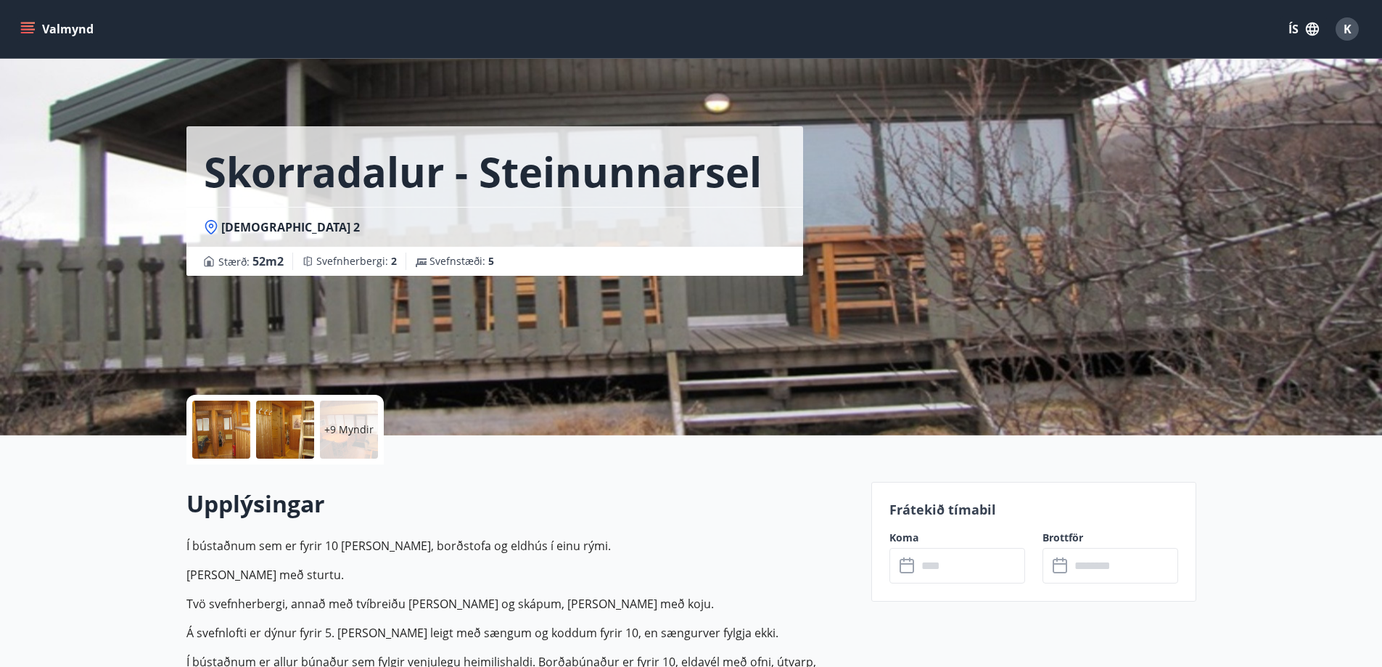
click at [1350, 26] on span "K" at bounding box center [1348, 29] width 8 height 16
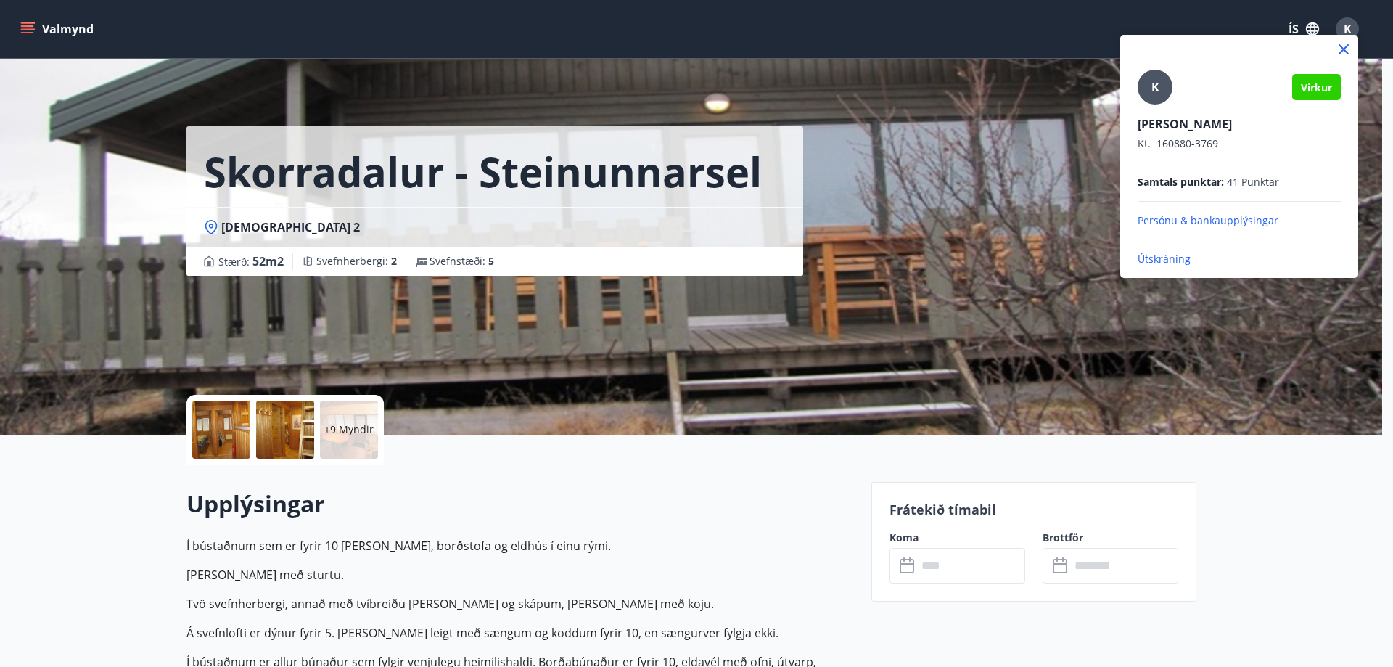
click at [1173, 261] on p "Útskráning" at bounding box center [1239, 259] width 203 height 15
